Goal: Task Accomplishment & Management: Complete application form

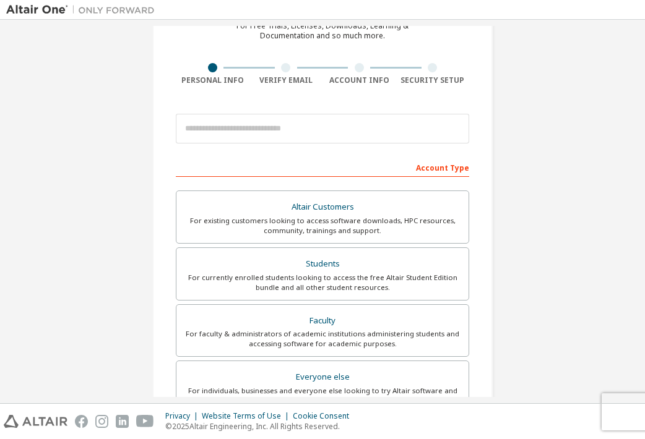
scroll to position [99, 0]
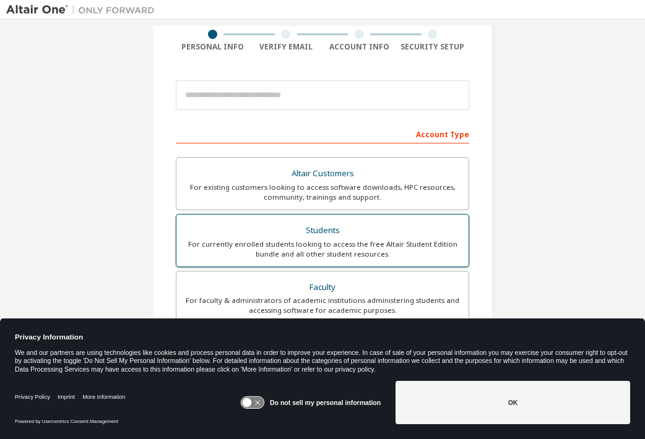
click at [339, 256] on div "For currently enrolled students looking to access the free Altair Student Editi…" at bounding box center [322, 249] width 277 height 20
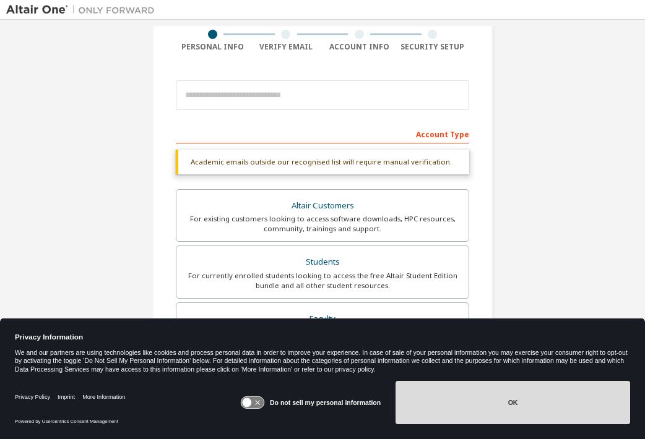
click at [505, 412] on button "OK" at bounding box center [512, 402] width 235 height 43
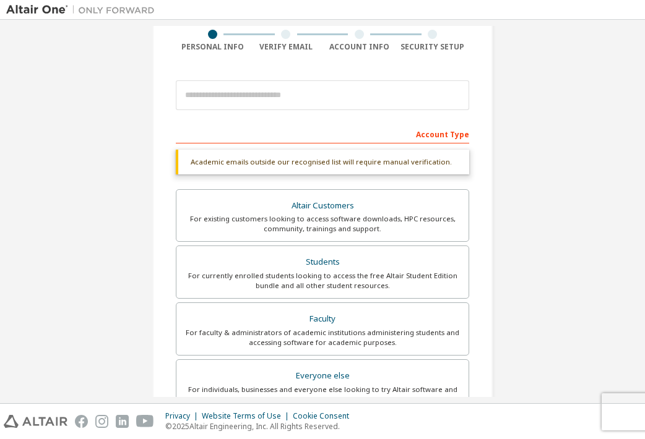
scroll to position [316, 0]
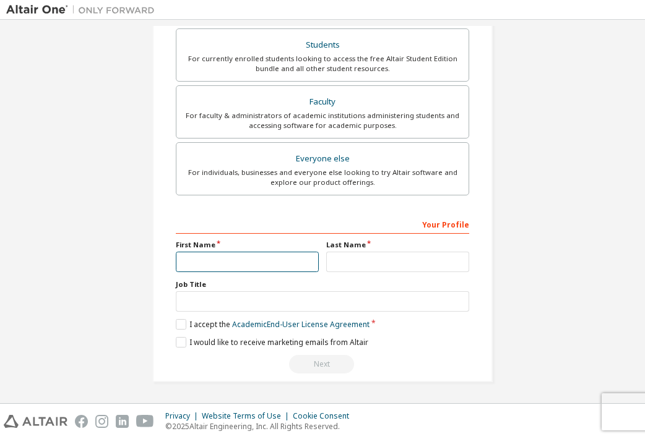
click at [252, 258] on input "text" at bounding box center [247, 262] width 143 height 20
type input "******"
type input "**********"
type input "*******"
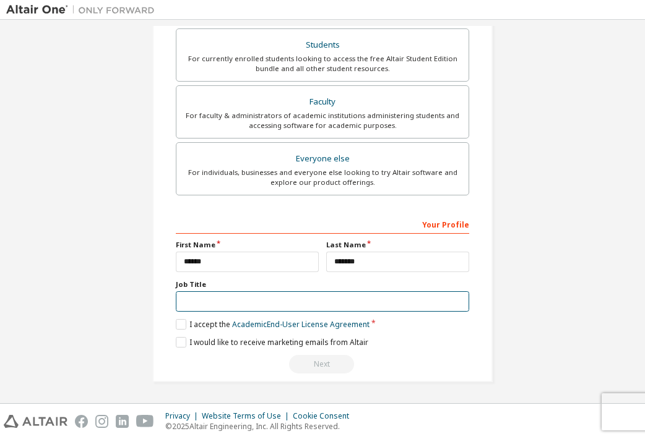
click at [275, 300] on input "text" at bounding box center [322, 301] width 293 height 20
type input "**********"
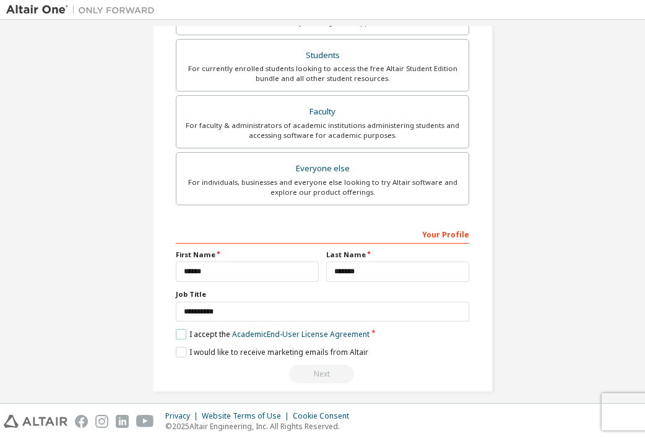
click at [209, 329] on label "I accept the Academic End-User License Agreement" at bounding box center [273, 334] width 194 height 11
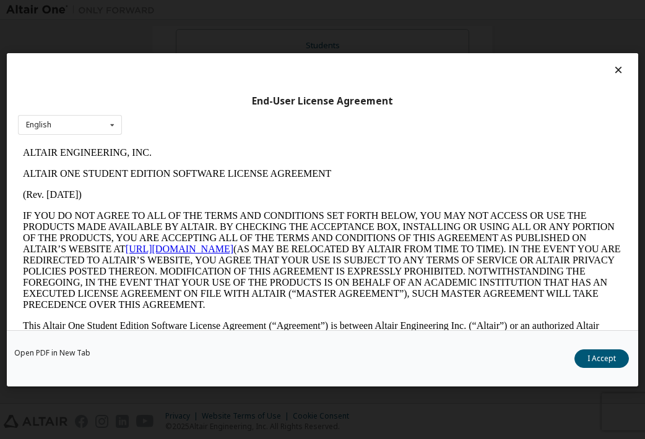
scroll to position [0, 0]
click at [600, 355] on button "I Accept" at bounding box center [601, 359] width 54 height 19
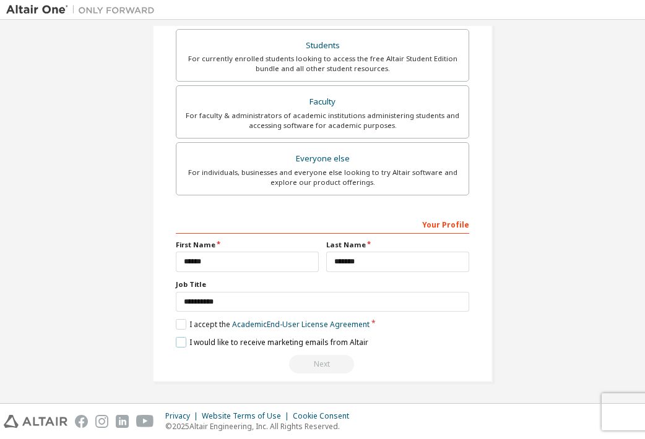
click at [229, 343] on label "I would like to receive marketing emails from Altair" at bounding box center [272, 342] width 192 height 11
click at [300, 345] on label "I would like to receive marketing emails from Altair" at bounding box center [272, 342] width 192 height 11
click at [314, 358] on div "Next" at bounding box center [322, 364] width 293 height 19
click at [389, 248] on label "Last Name" at bounding box center [397, 245] width 143 height 10
click at [363, 222] on div "Your Profile" at bounding box center [322, 224] width 293 height 20
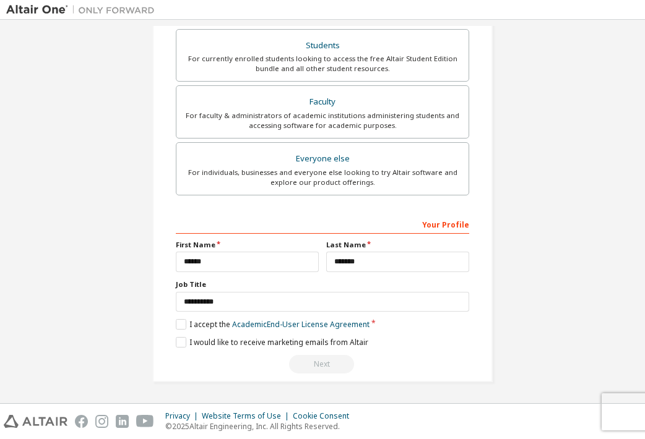
click at [456, 225] on div "Your Profile" at bounding box center [322, 224] width 293 height 20
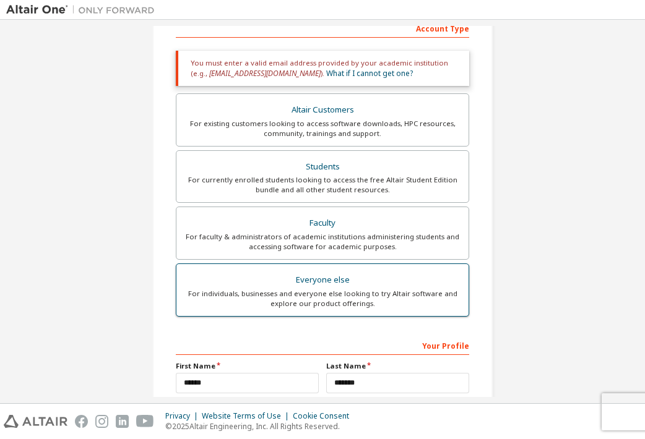
scroll to position [208, 0]
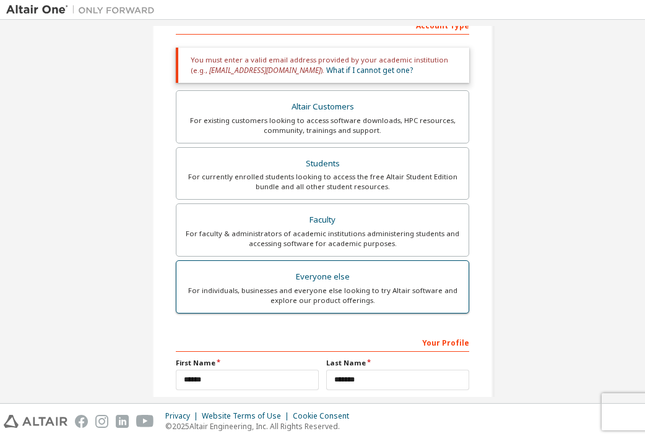
click at [330, 296] on div "For individuals, businesses and everyone else looking to try Altair software an…" at bounding box center [322, 296] width 277 height 20
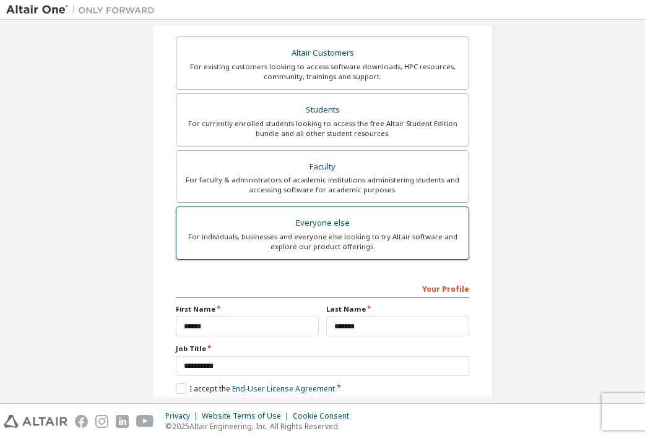
scroll to position [284, 0]
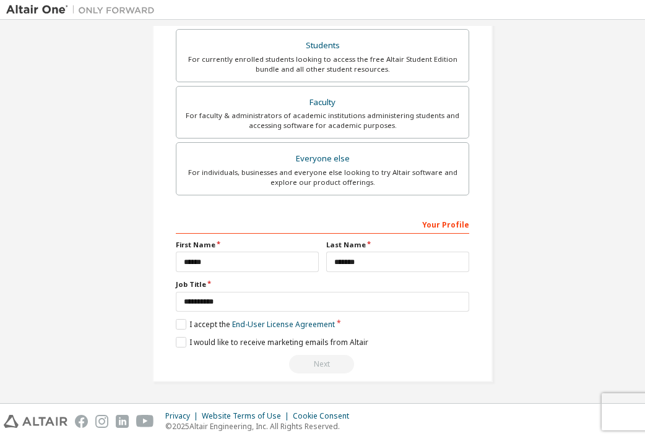
click at [246, 330] on div "**********" at bounding box center [322, 294] width 293 height 160
click at [223, 327] on label "I accept the End-User License Agreement" at bounding box center [255, 324] width 159 height 11
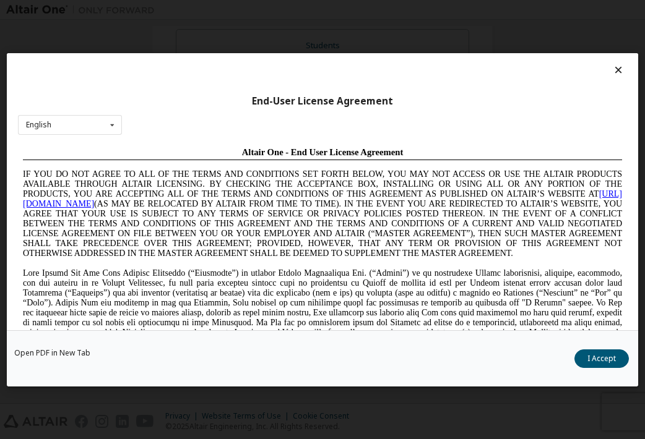
scroll to position [0, 0]
click at [612, 353] on button "I Accept" at bounding box center [601, 359] width 54 height 19
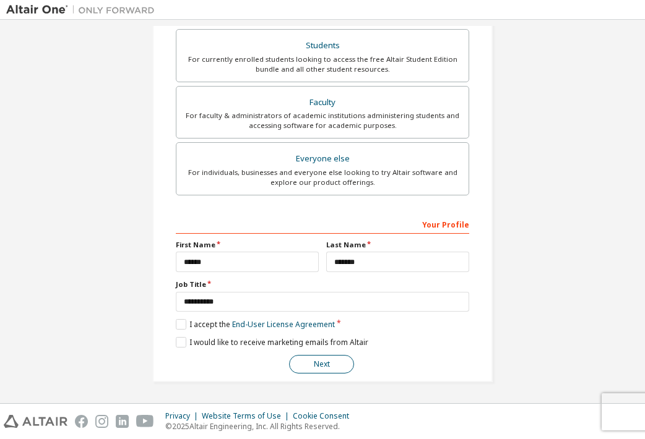
click at [330, 366] on button "Next" at bounding box center [321, 364] width 65 height 19
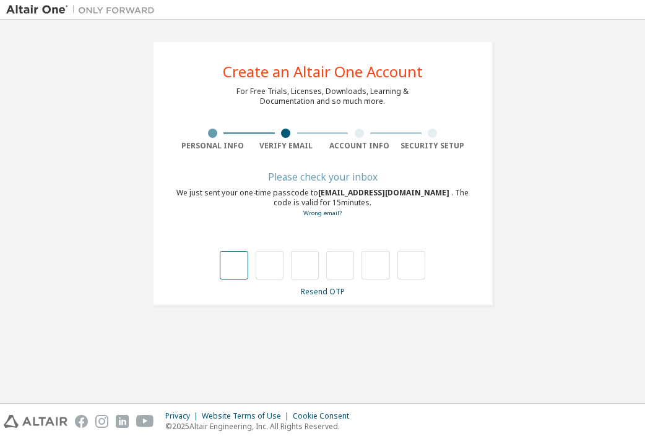
click at [223, 275] on input "text" at bounding box center [234, 265] width 28 height 28
type input "*"
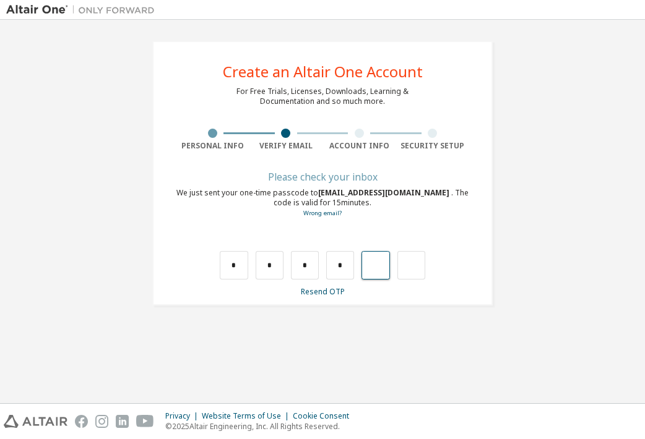
type input "*"
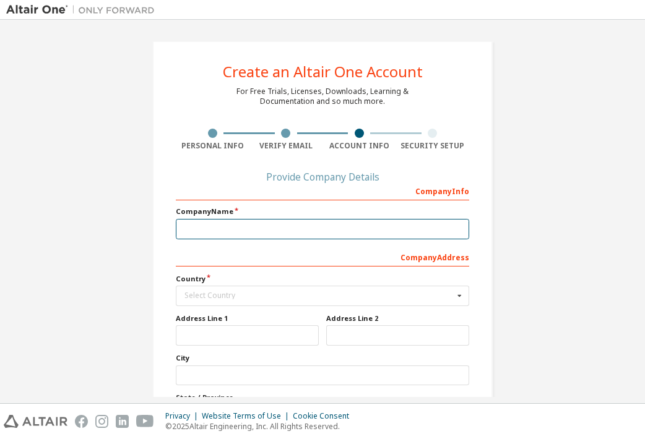
click at [257, 228] on input "text" at bounding box center [322, 229] width 293 height 20
click at [276, 229] on input "text" at bounding box center [322, 229] width 293 height 20
